Goal: Navigation & Orientation: Find specific page/section

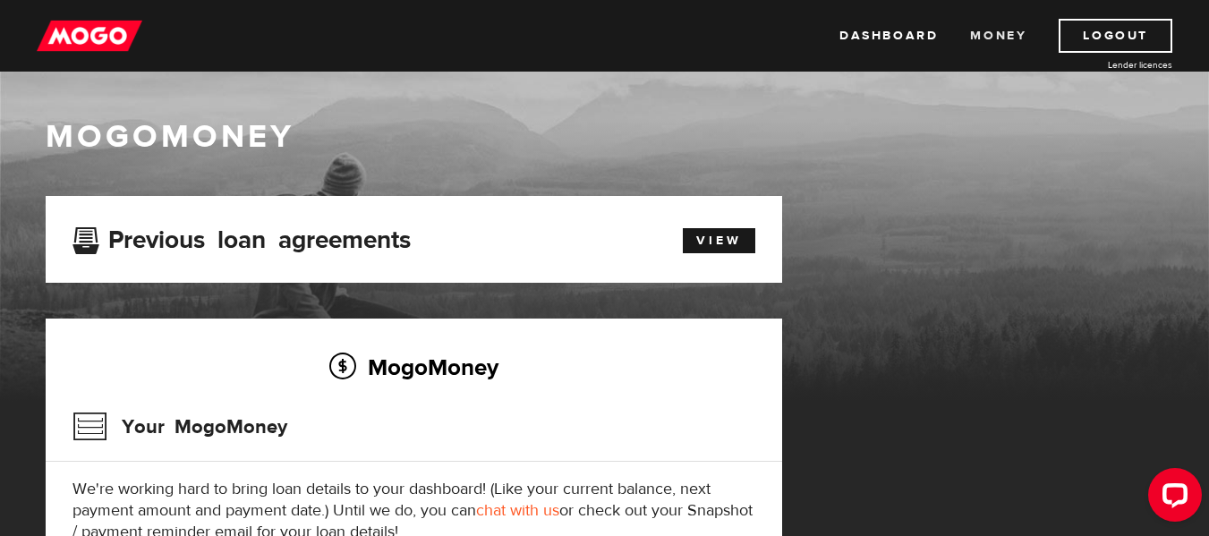
click at [986, 30] on link "Money" at bounding box center [998, 36] width 56 height 34
click at [918, 23] on link "Dashboard" at bounding box center [889, 36] width 98 height 34
click at [702, 235] on link "View" at bounding box center [719, 240] width 73 height 25
